Goal: Navigation & Orientation: Find specific page/section

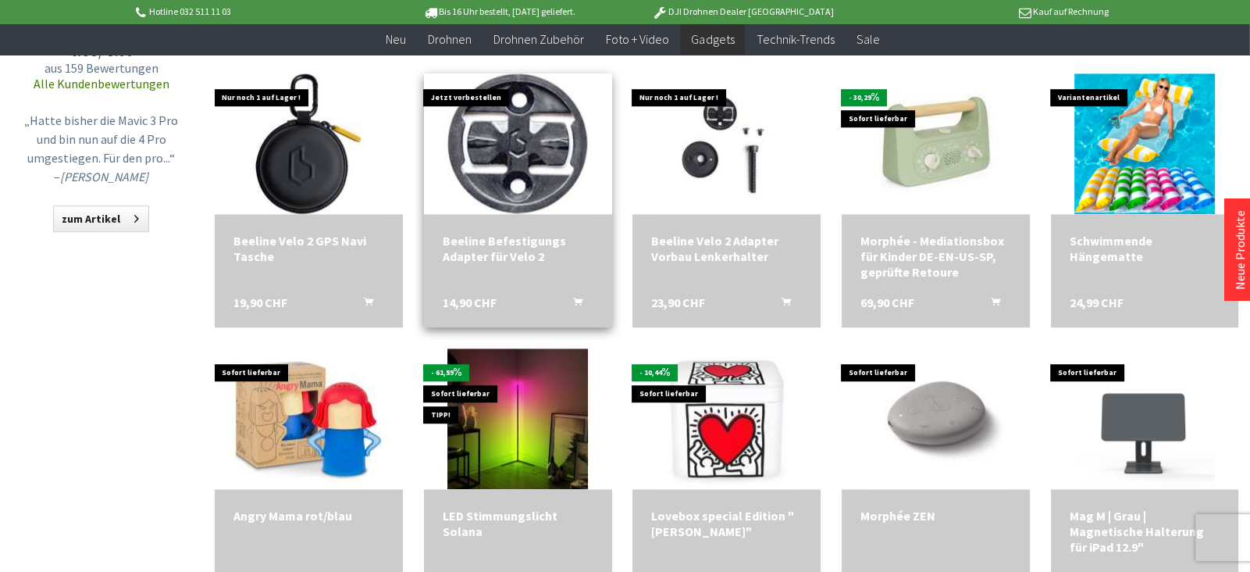
scroll to position [1049, 0]
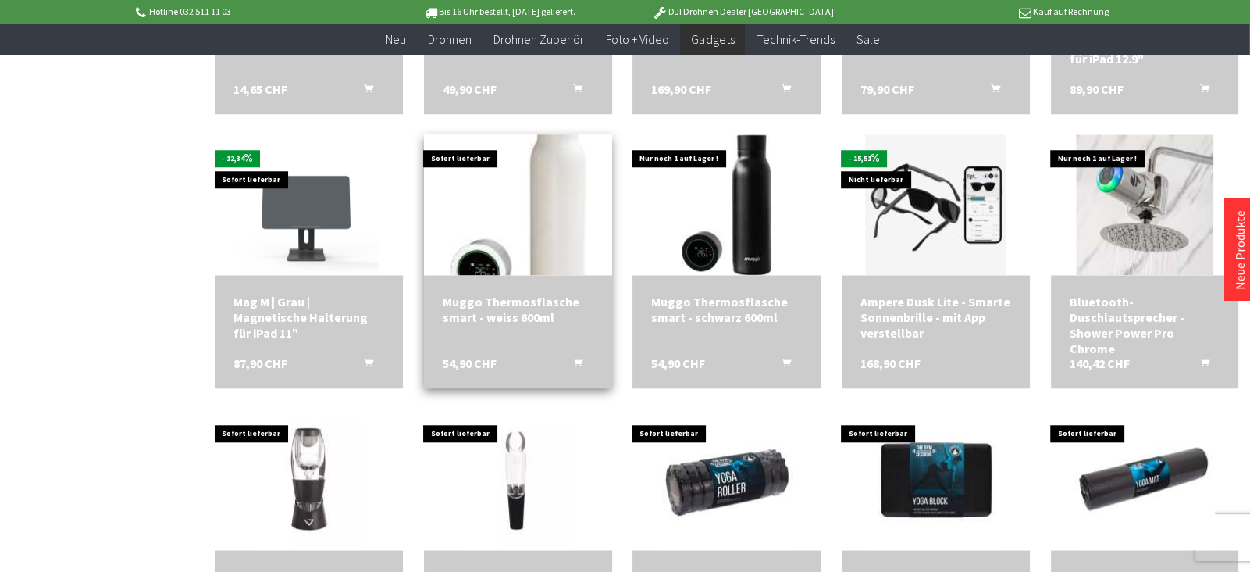
scroll to position [1513, 0]
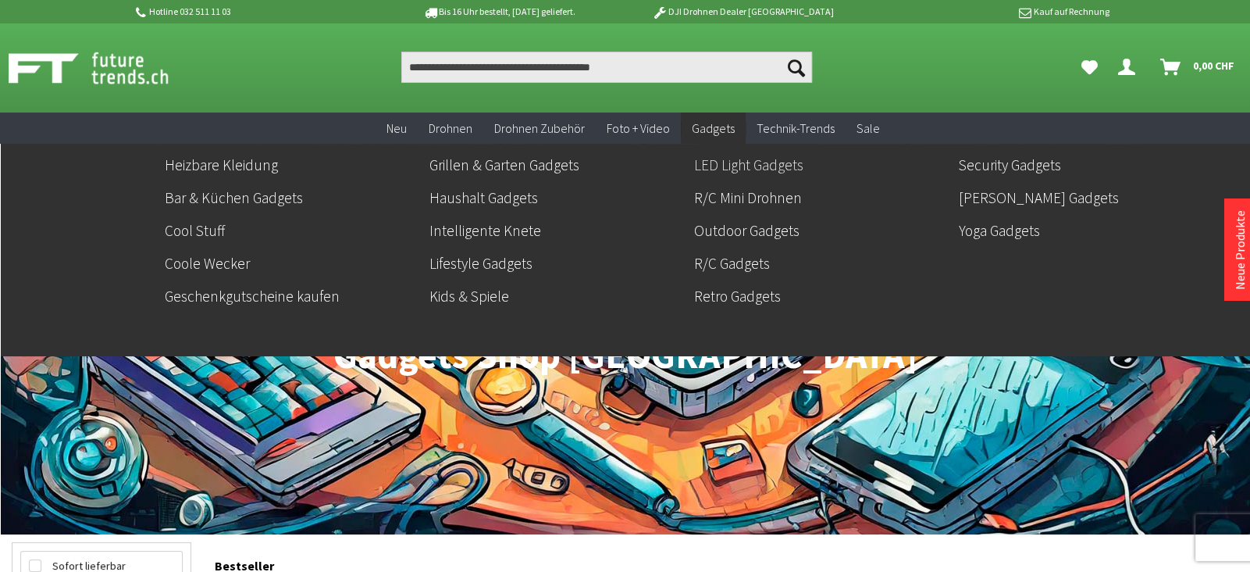
click at [725, 166] on link "LED Light Gadgets" at bounding box center [820, 164] width 252 height 27
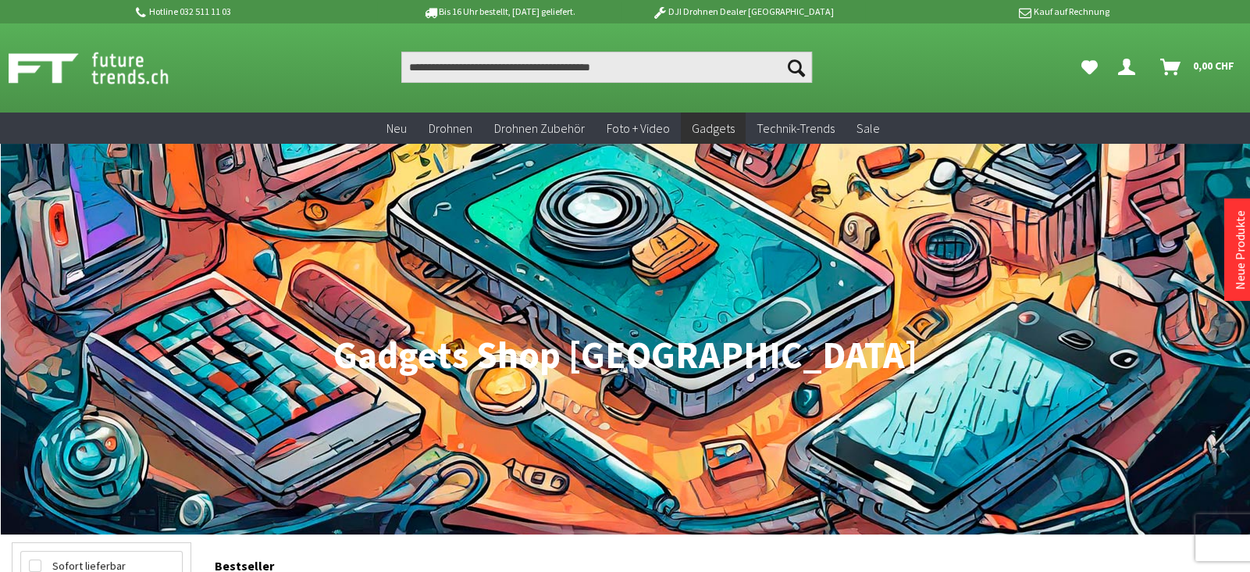
scroll to position [676, 0]
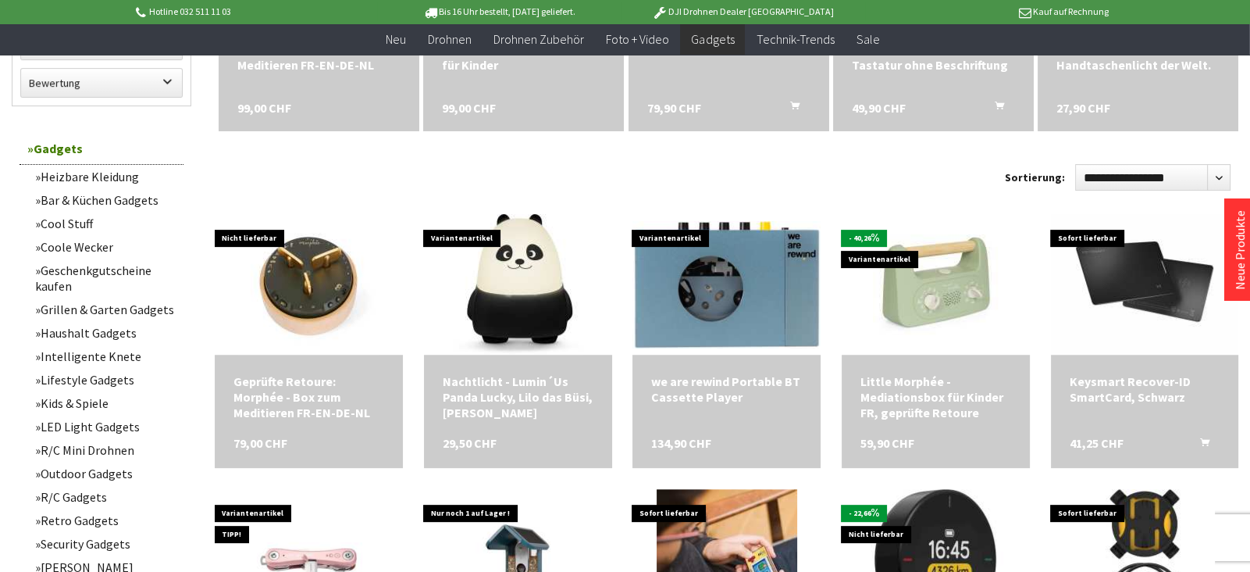
scroll to position [1132, 0]
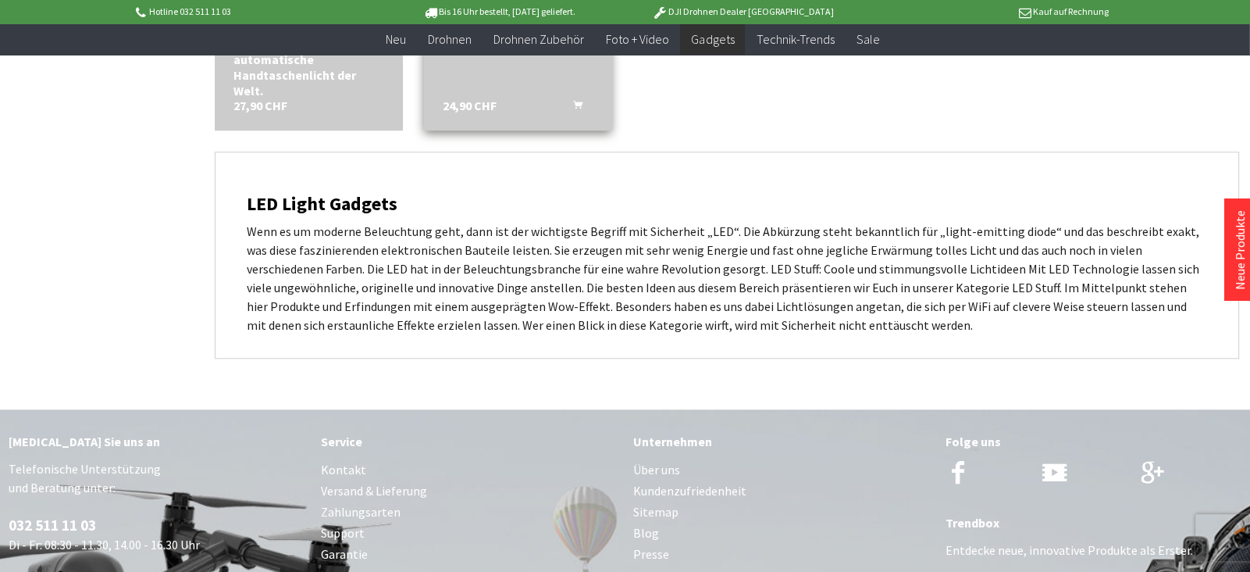
scroll to position [2007, 0]
